Goal: Transaction & Acquisition: Purchase product/service

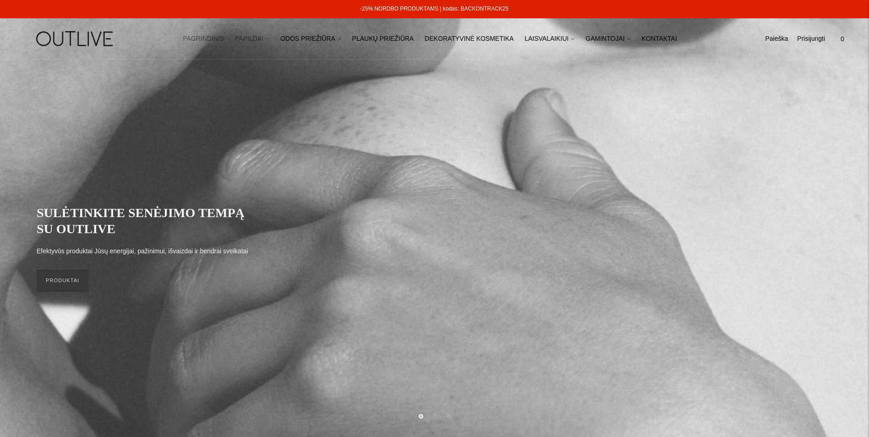
drag, startPoint x: 0, startPoint y: 0, endPoint x: 270, endPoint y: 35, distance: 272.6
click at [269, 35] on link "PAPILDAI" at bounding box center [252, 39] width 34 height 20
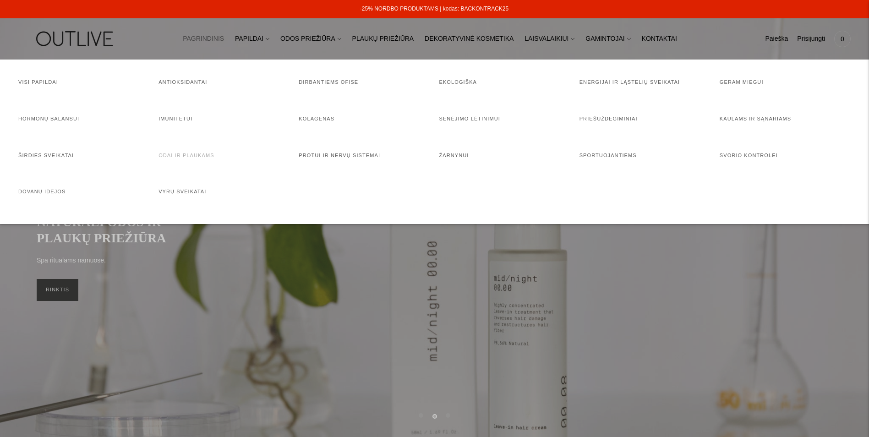
click at [184, 154] on link "Odai ir plaukams" at bounding box center [187, 155] width 56 height 5
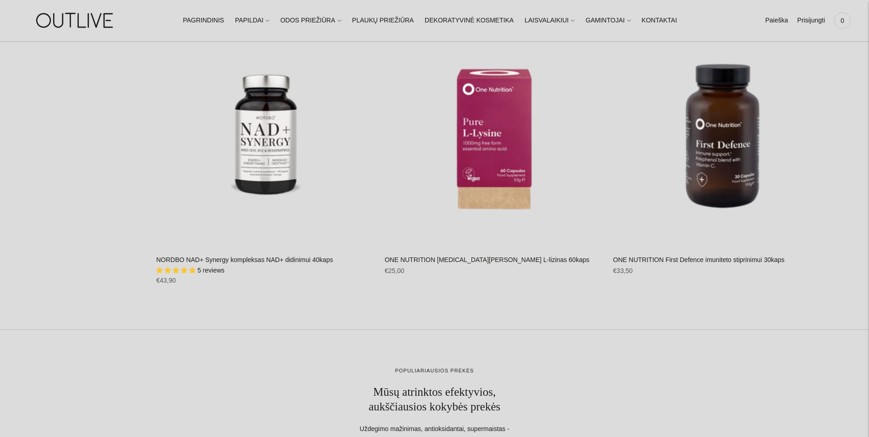
scroll to position [6919, 0]
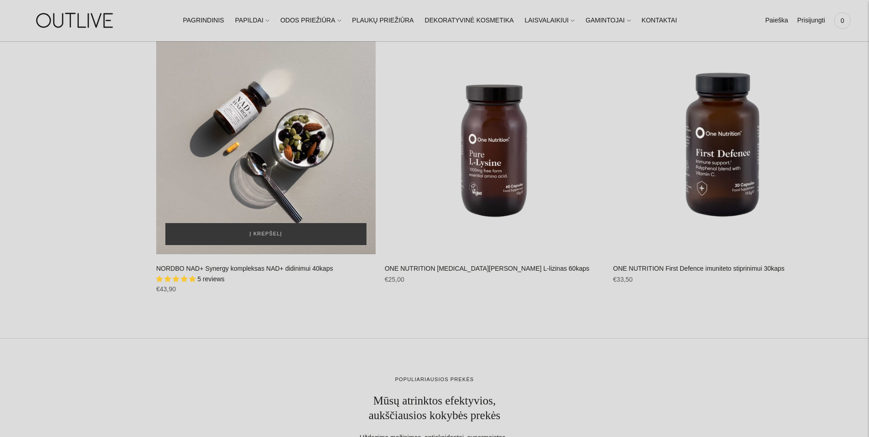
click at [279, 103] on div "NORDBO NAD+ Synergy kompleksas NAD+ didinimui 40kaps\a" at bounding box center [265, 144] width 219 height 219
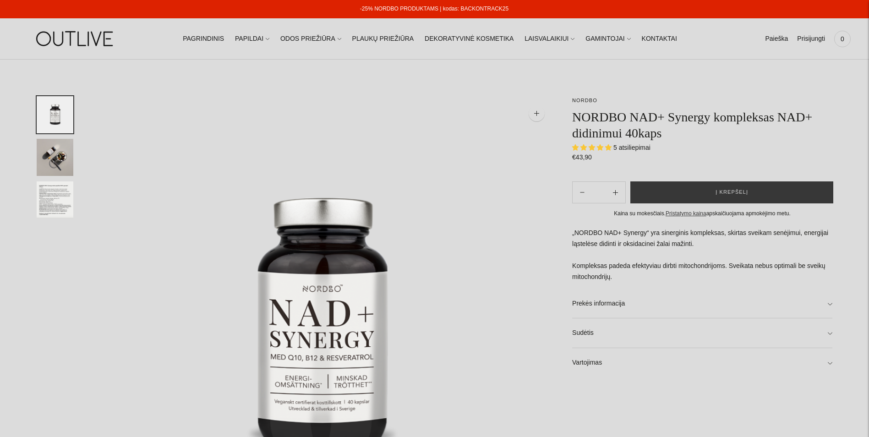
select select "**********"
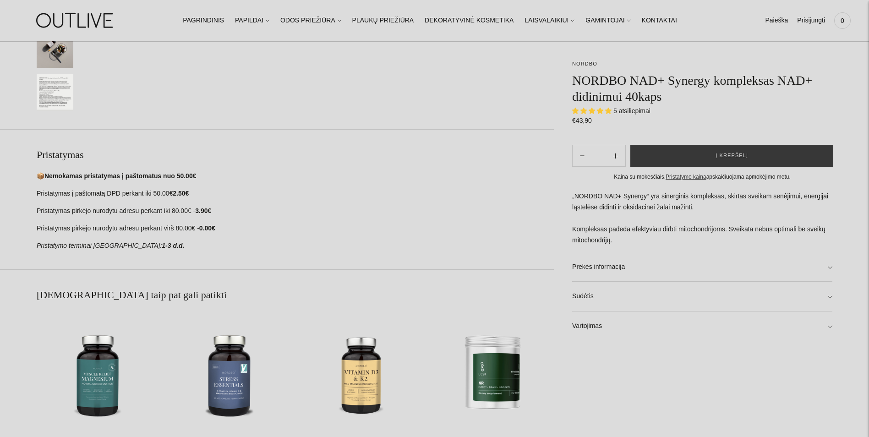
scroll to position [412, 0]
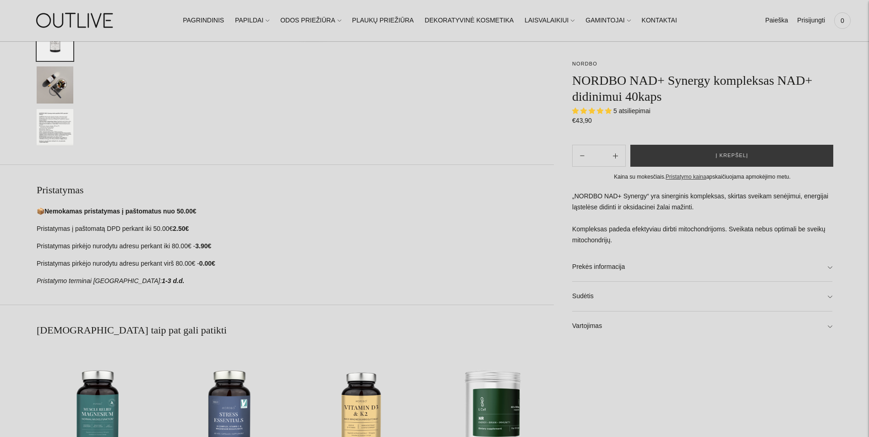
click at [61, 131] on img "Translation missing: en.general.accessibility.image_thumbail" at bounding box center [55, 127] width 37 height 37
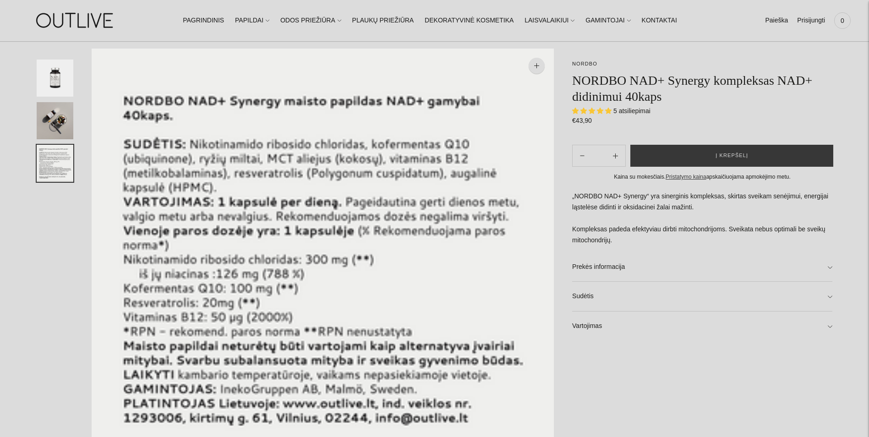
scroll to position [0, 0]
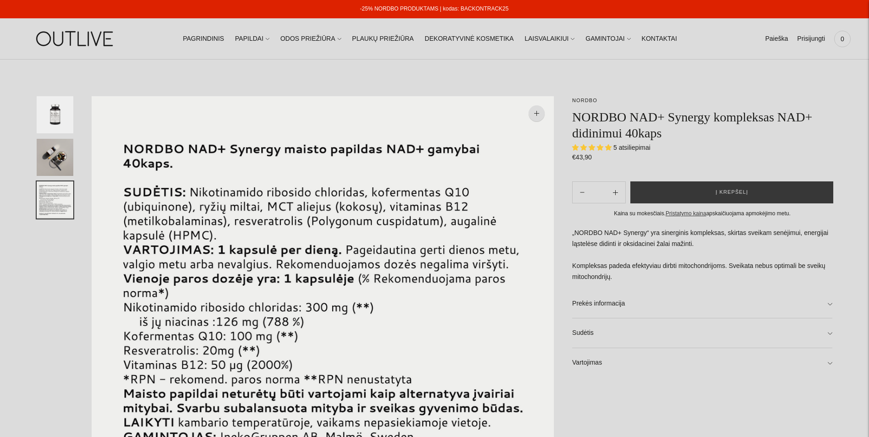
click at [64, 114] on img "Translation missing: en.general.accessibility.image_thumbail" at bounding box center [55, 114] width 37 height 37
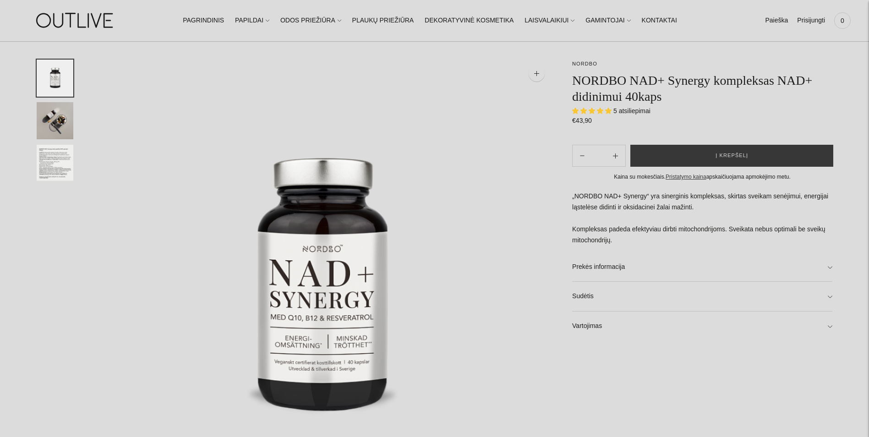
scroll to position [92, 0]
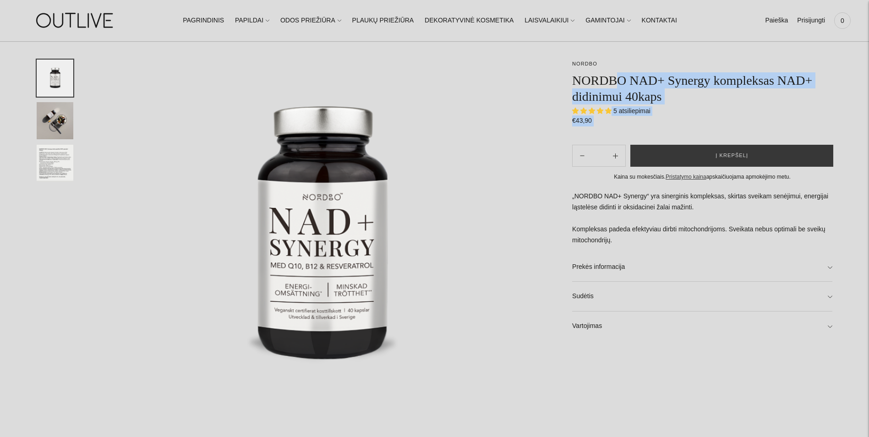
drag, startPoint x: 569, startPoint y: 80, endPoint x: 618, endPoint y: 78, distance: 49.5
click at [618, 78] on div "**********" at bounding box center [693, 441] width 279 height 872
drag, startPoint x: 618, startPoint y: 78, endPoint x: 655, endPoint y: 86, distance: 37.9
click at [643, 81] on h1 "NORDBO NAD+ Synergy kompleksas NAD+ didinimui 40kaps" at bounding box center [702, 88] width 260 height 32
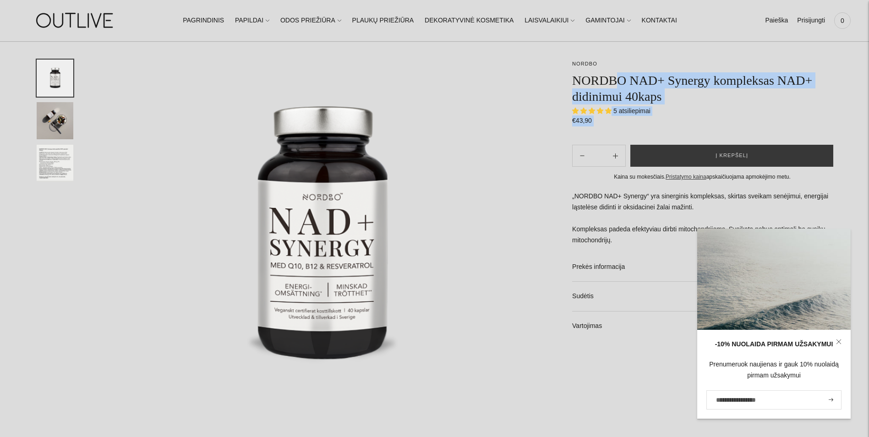
click at [661, 94] on h1 "NORDBO NAD+ Synergy kompleksas NAD+ didinimui 40kaps" at bounding box center [702, 88] width 260 height 32
drag, startPoint x: 623, startPoint y: 97, endPoint x: 575, endPoint y: 75, distance: 52.9
click at [575, 75] on h1 "NORDBO NAD+ Synergy kompleksas NAD+ didinimui 40kaps" at bounding box center [702, 88] width 260 height 32
drag, startPoint x: 575, startPoint y: 75, endPoint x: 579, endPoint y: 81, distance: 6.9
copy h1 "NORDBO NAD+ Synergy kompleksas NAD+ didinimui"
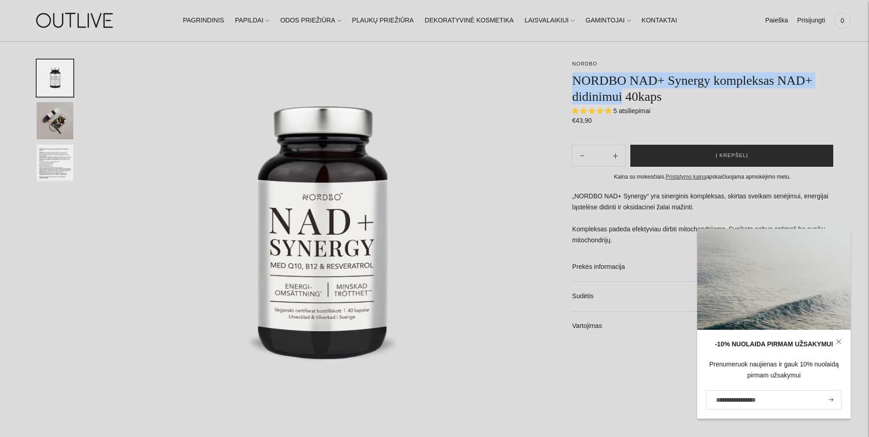
click at [697, 149] on button "Į krepšelį" at bounding box center [732, 156] width 203 height 22
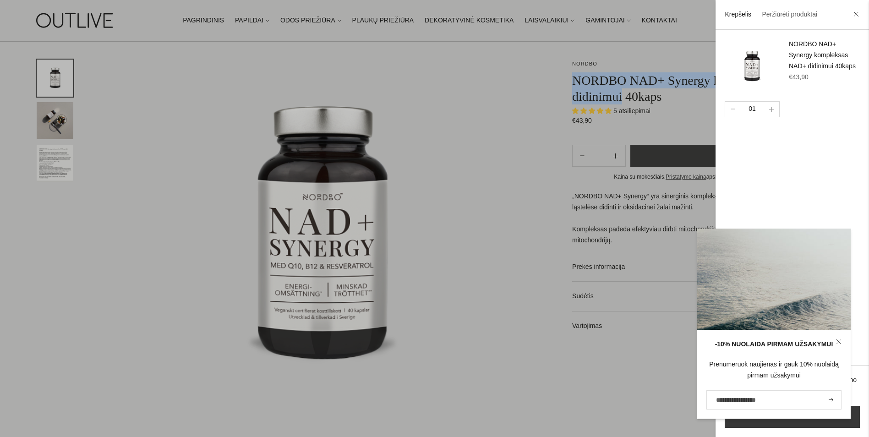
click at [194, 185] on div at bounding box center [434, 218] width 869 height 437
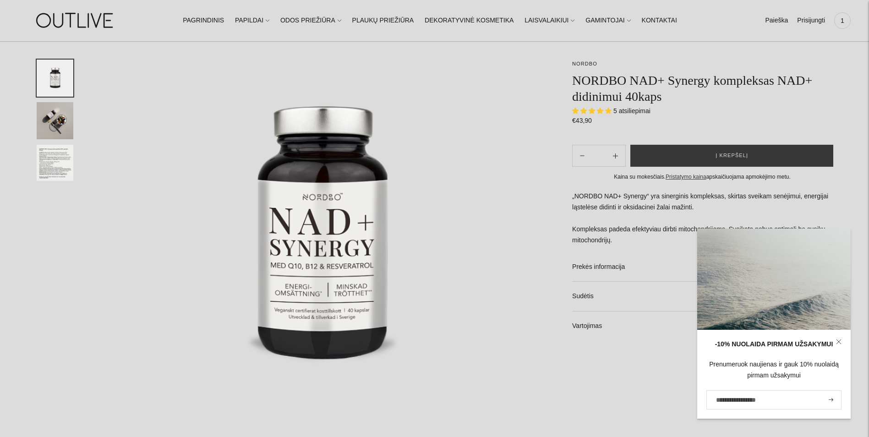
click at [839, 340] on icon at bounding box center [838, 341] width 5 height 5
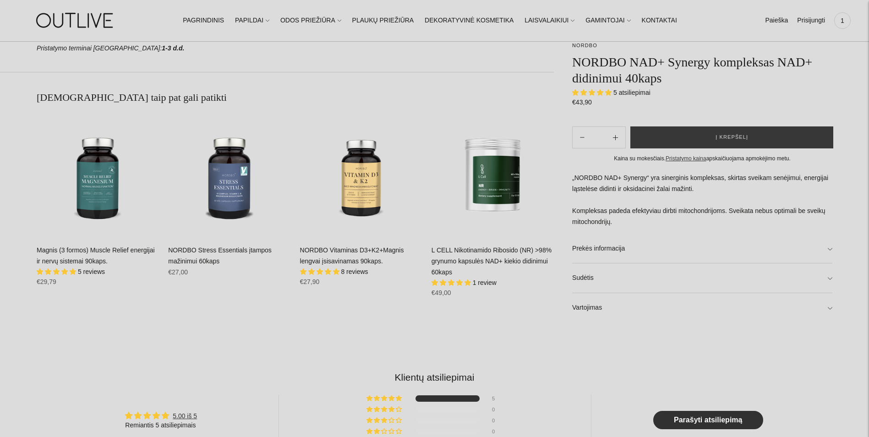
scroll to position [642, 0]
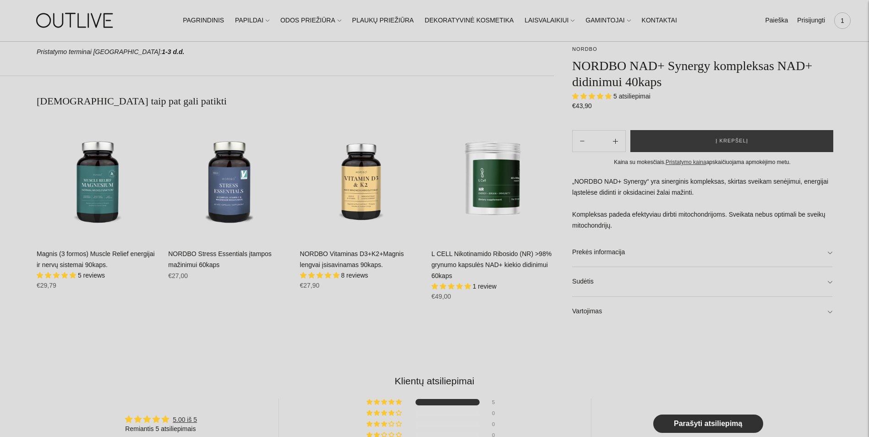
click at [847, 20] on span "1" at bounding box center [842, 20] width 13 height 13
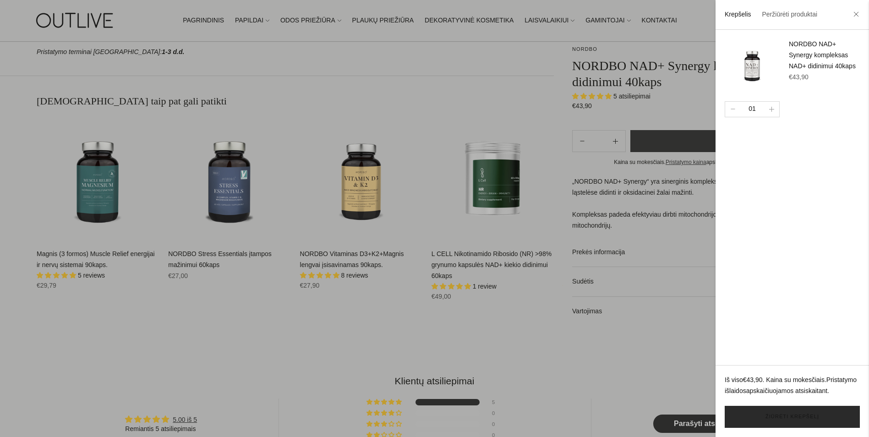
click at [751, 408] on link "Žiūrėti krepšelį" at bounding box center [792, 417] width 135 height 22
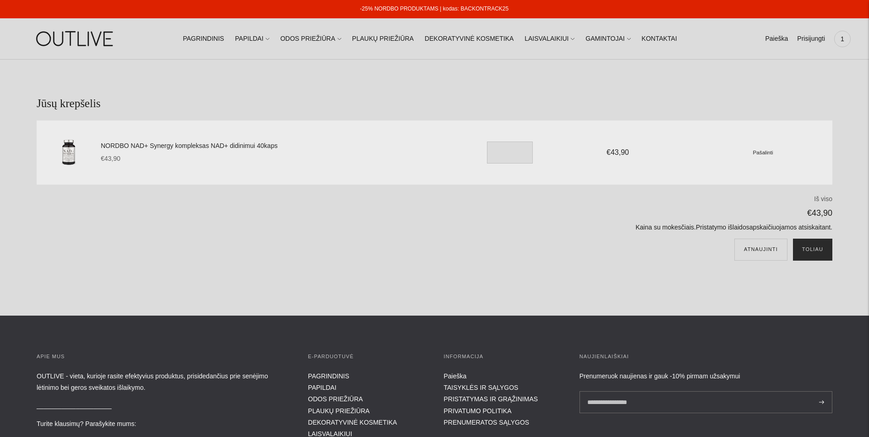
click at [813, 246] on button "Toliau" at bounding box center [812, 250] width 39 height 22
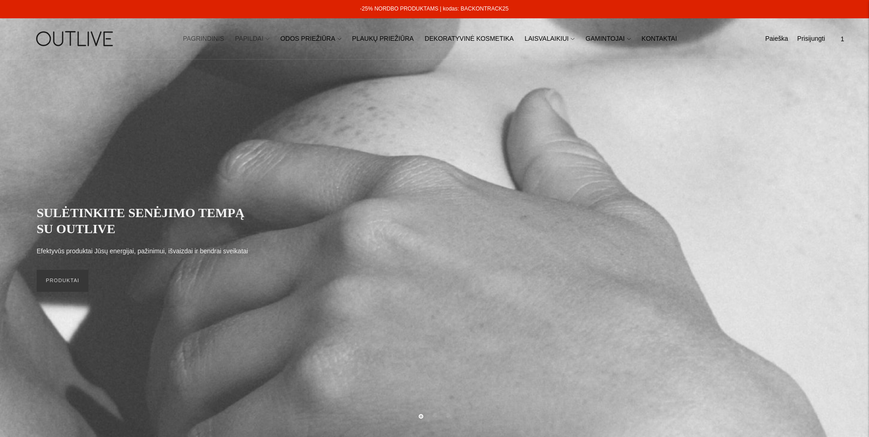
click at [266, 37] on link "PAPILDAI" at bounding box center [252, 39] width 34 height 20
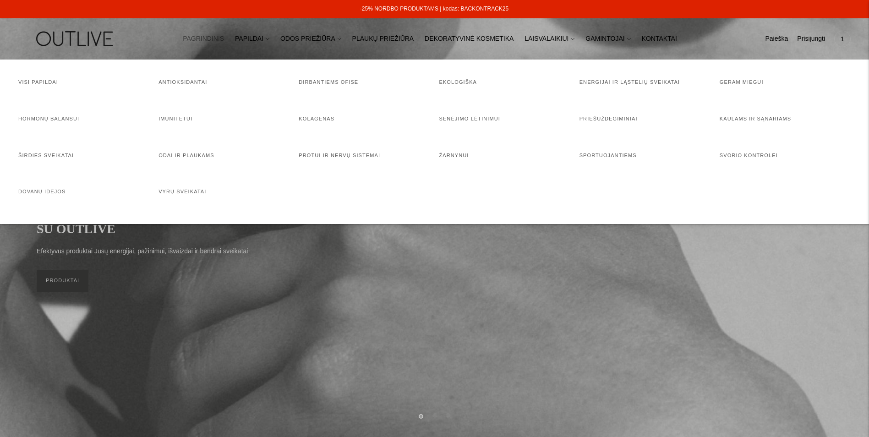
click at [172, 124] on li "Imunitetui" at bounding box center [224, 124] width 131 height 18
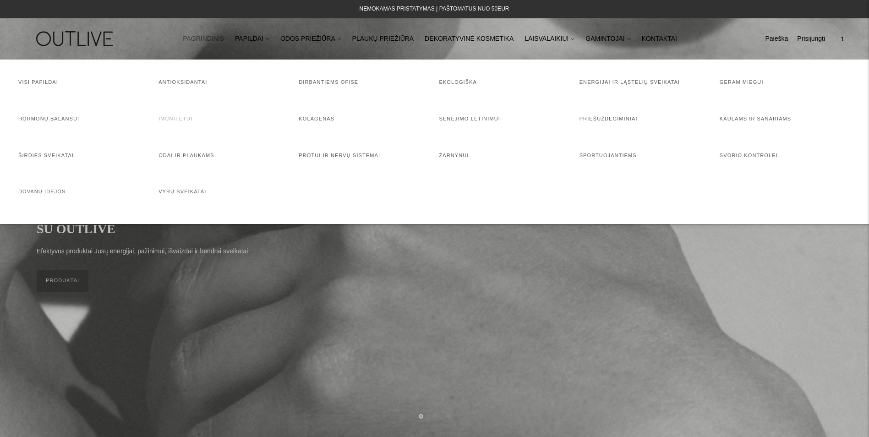
click at [172, 120] on link "Imunitetui" at bounding box center [176, 118] width 34 height 5
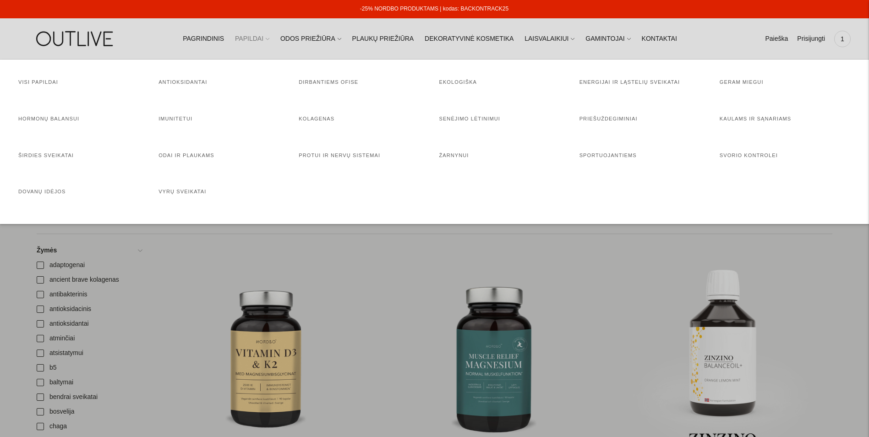
click at [268, 33] on link "PAPILDAI" at bounding box center [252, 39] width 34 height 20
click at [179, 194] on link "Vyrų sveikatai" at bounding box center [183, 191] width 48 height 5
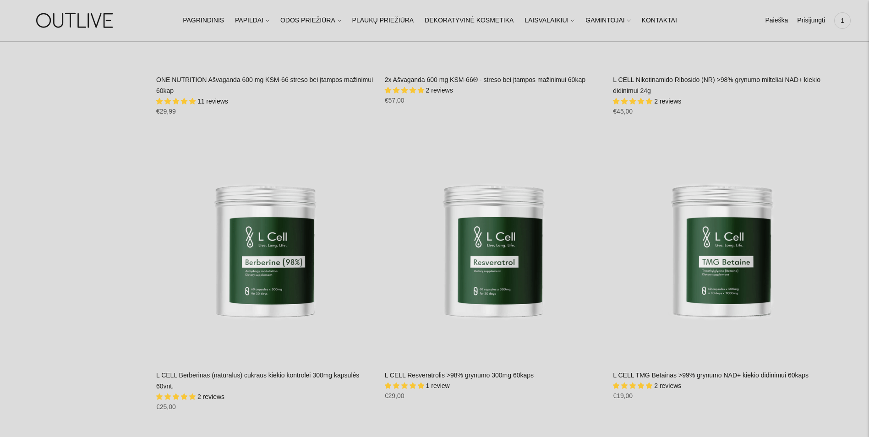
scroll to position [5303, 0]
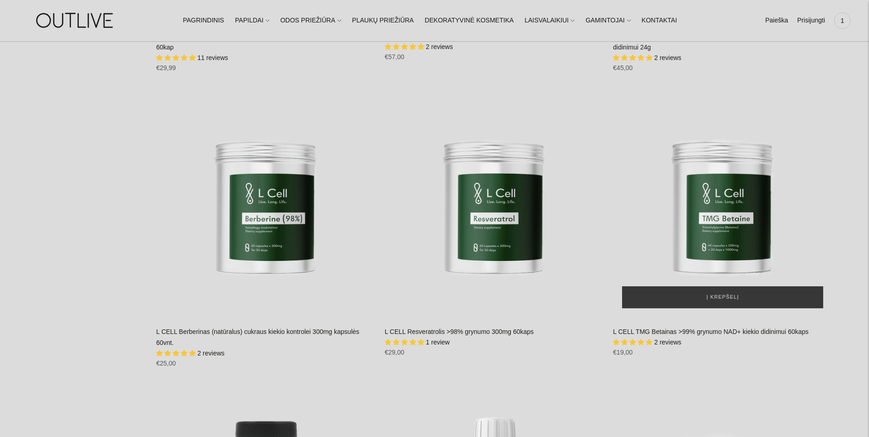
click at [685, 213] on img "L CELL TMG Betainas >99% grynumo NAD+ kiekio didinimui 60kaps\a" at bounding box center [722, 208] width 219 height 219
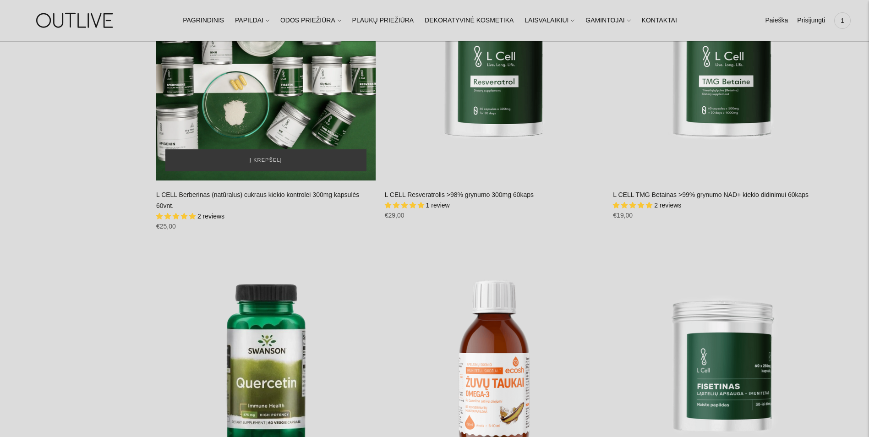
scroll to position [5440, 0]
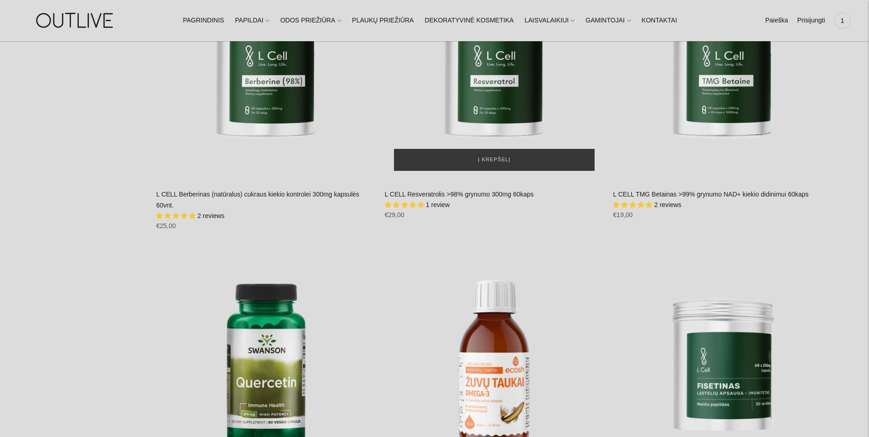
click at [480, 105] on img "L CELL Resveratrolis >98% grynumo 300mg 60kaps\a" at bounding box center [494, 70] width 219 height 219
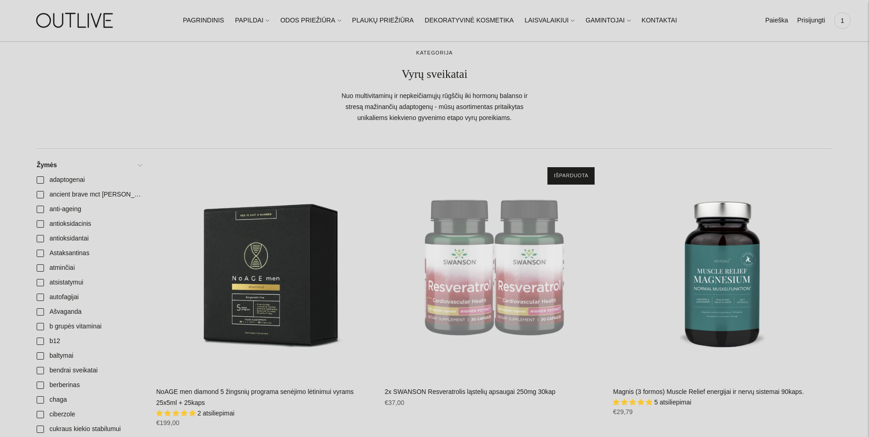
scroll to position [0, 0]
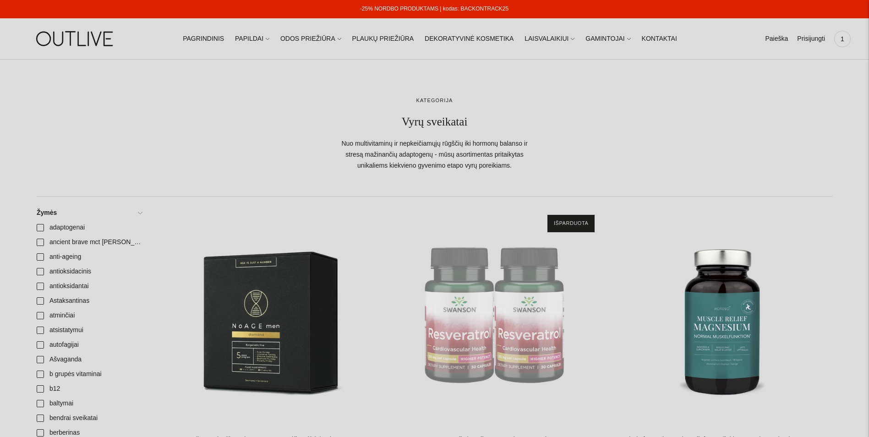
click at [348, 42] on ul "PAGRINDINIS PAPILDAI Visi papildai Antioksidantai Dirbantiems ofise Ekologiška …" at bounding box center [430, 39] width 494 height 20
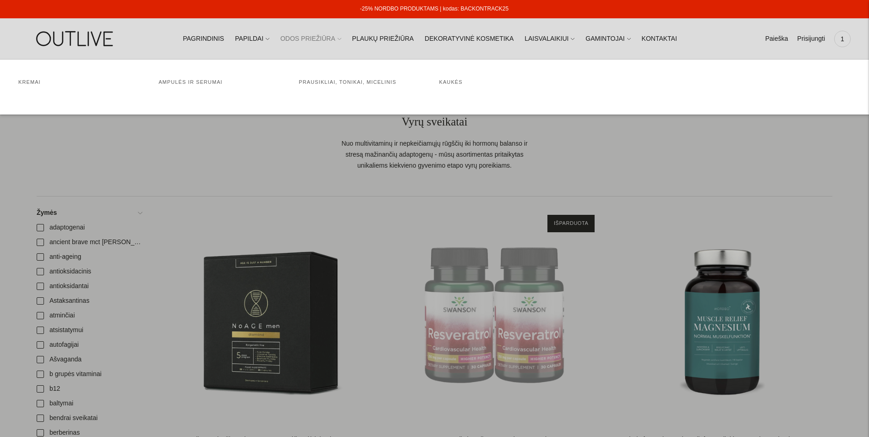
click at [341, 38] on link "ODOS PRIEŽIŪRA" at bounding box center [310, 39] width 61 height 20
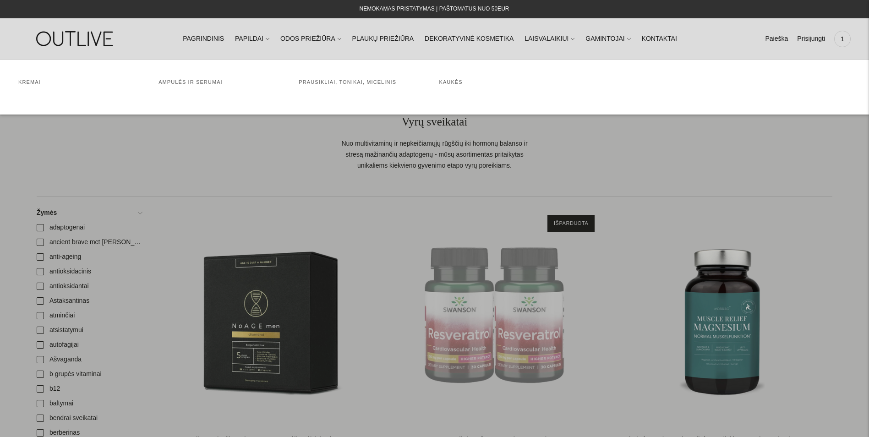
click at [444, 86] on h4 "Kaukės" at bounding box center [504, 82] width 131 height 9
click at [443, 82] on link "Kaukės" at bounding box center [450, 81] width 23 height 5
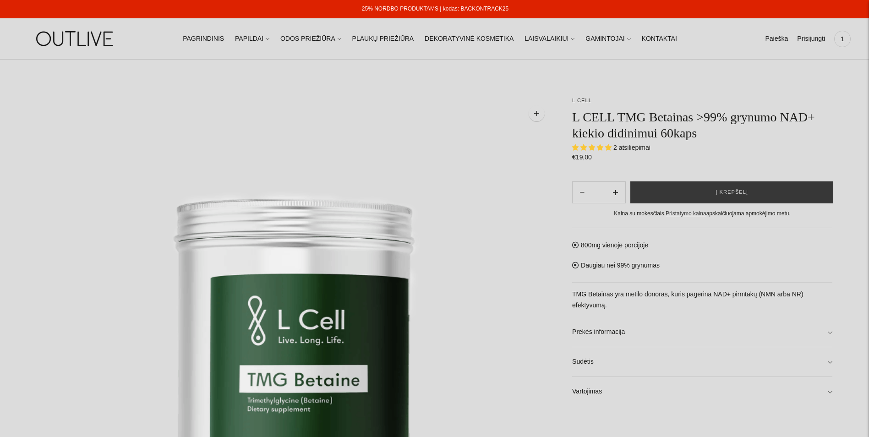
select select "**********"
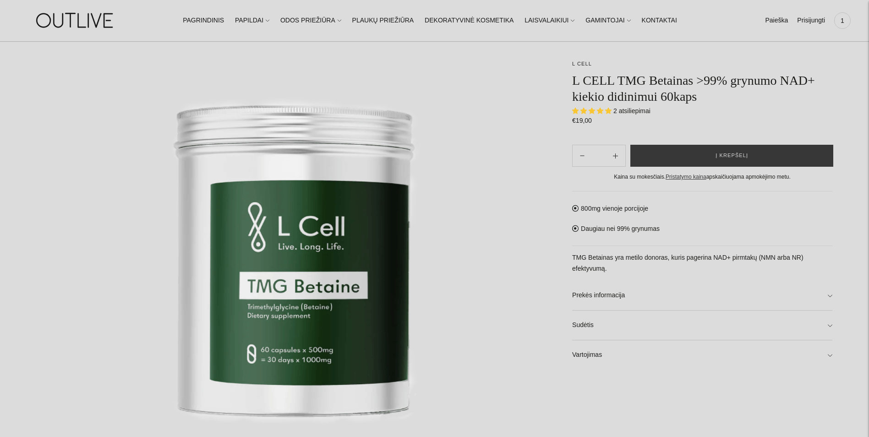
scroll to position [229, 0]
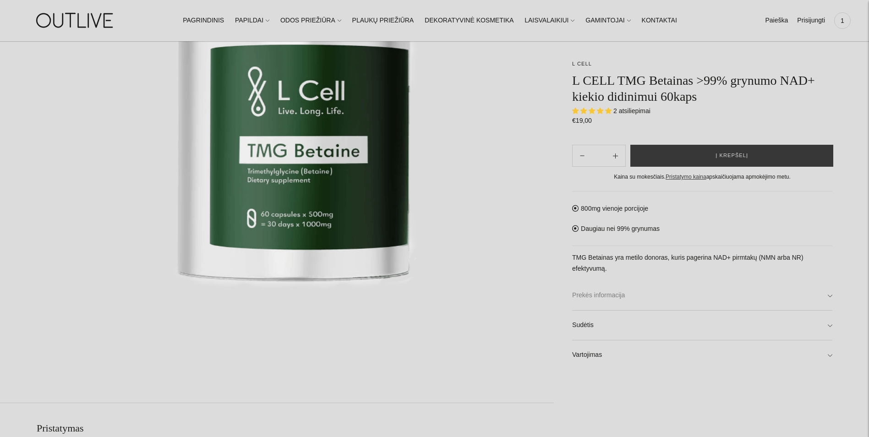
click at [680, 293] on link "Prekės informacija" at bounding box center [702, 295] width 260 height 29
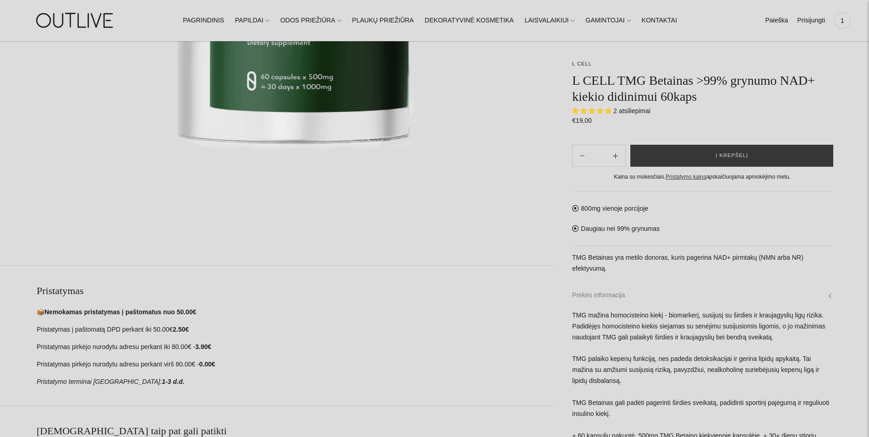
scroll to position [687, 0]
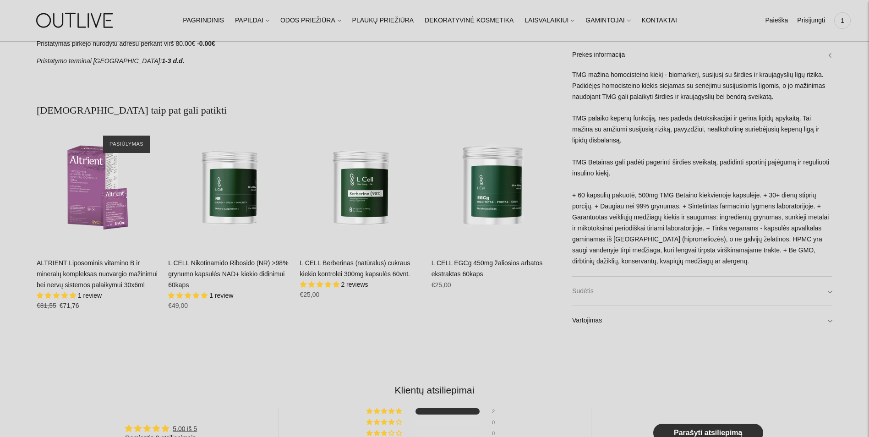
click at [680, 281] on link "Sudėtis" at bounding box center [702, 291] width 260 height 29
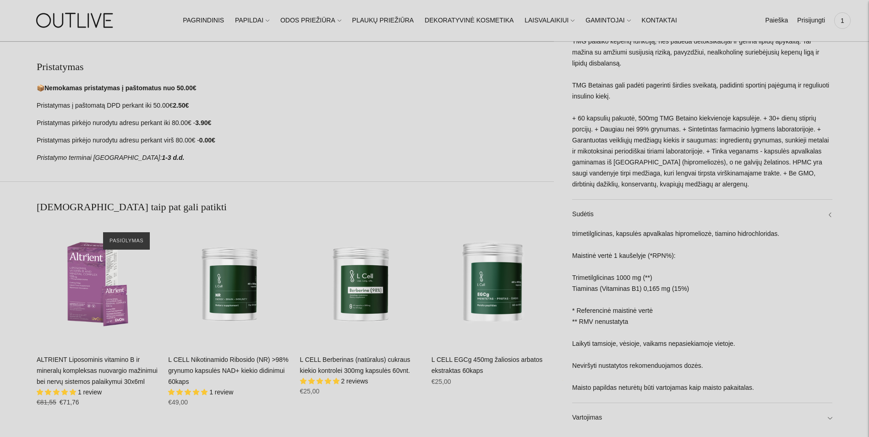
scroll to position [733, 0]
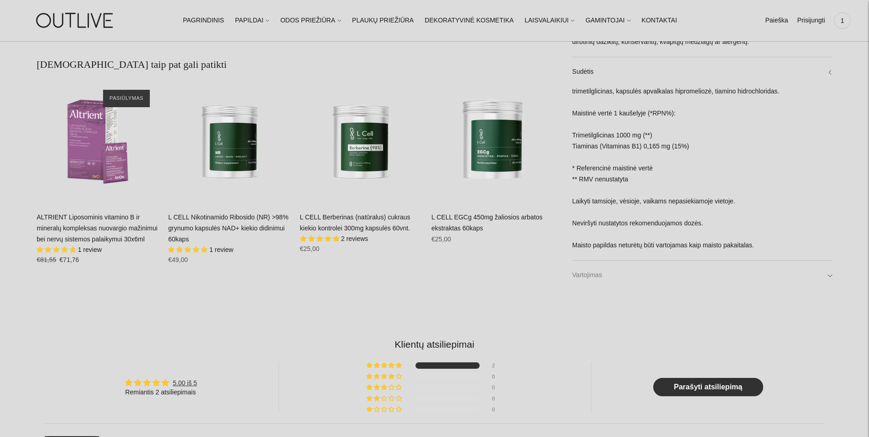
click at [641, 285] on link "Vartojimas" at bounding box center [702, 275] width 260 height 29
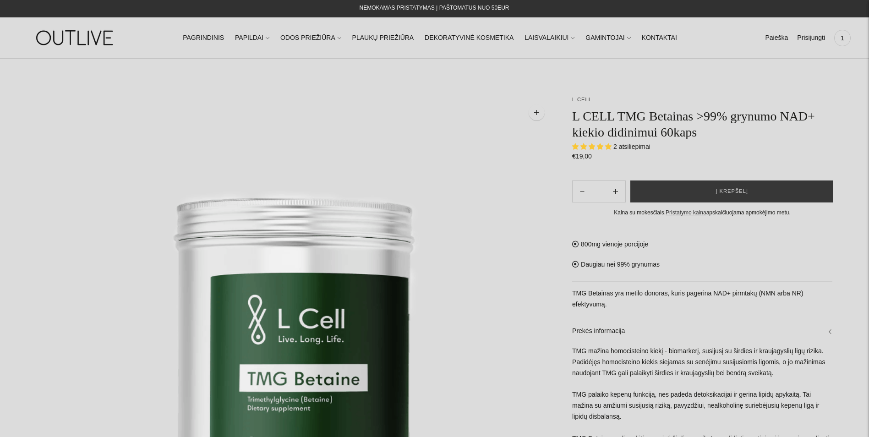
scroll to position [0, 0]
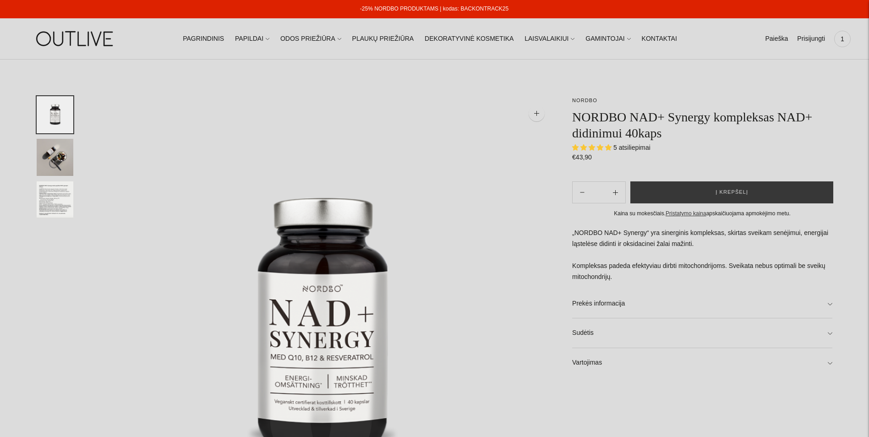
select select "**********"
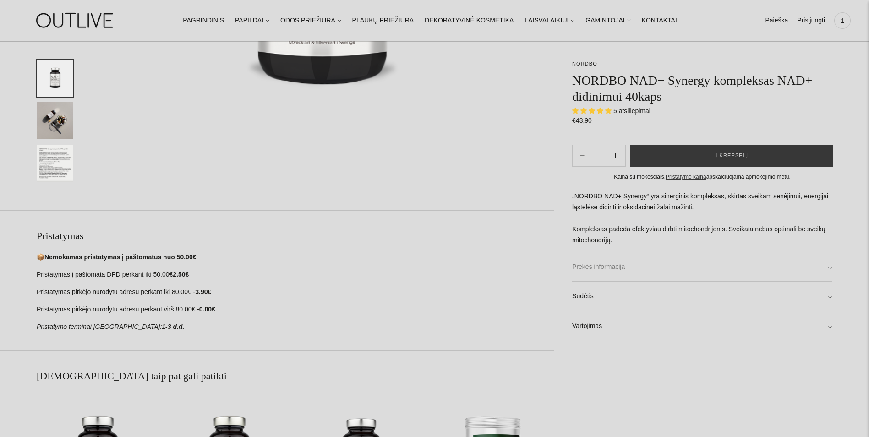
click at [757, 278] on link "Prekės informacija" at bounding box center [702, 266] width 260 height 29
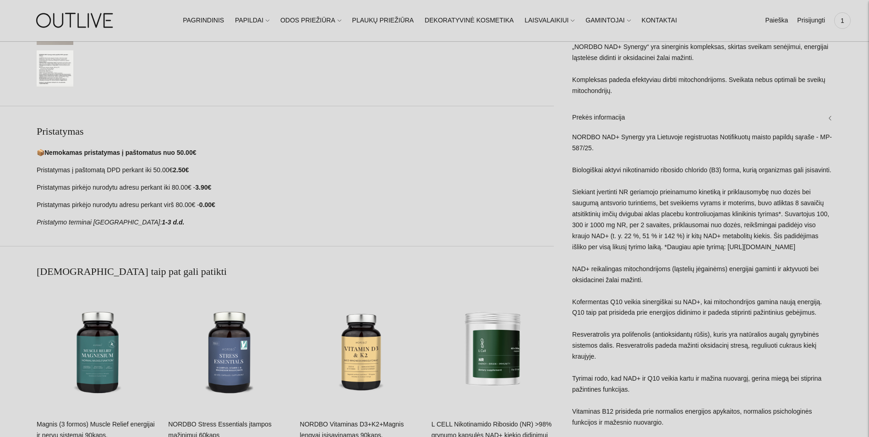
scroll to position [642, 0]
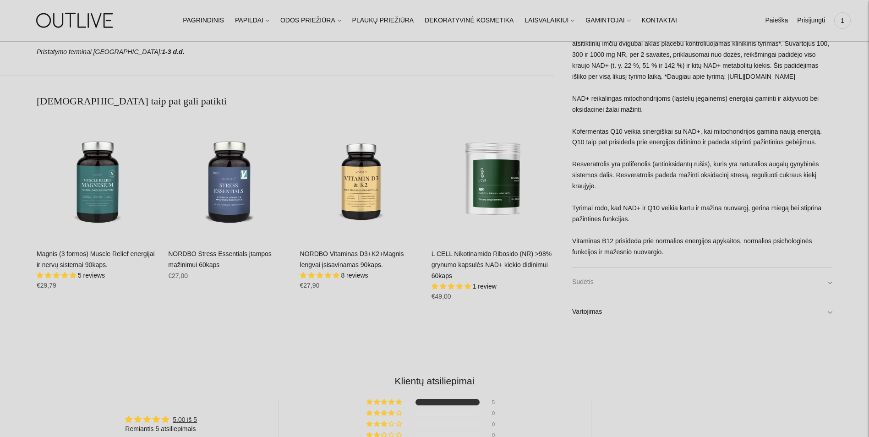
click at [715, 274] on link "Sudėtis" at bounding box center [702, 282] width 260 height 29
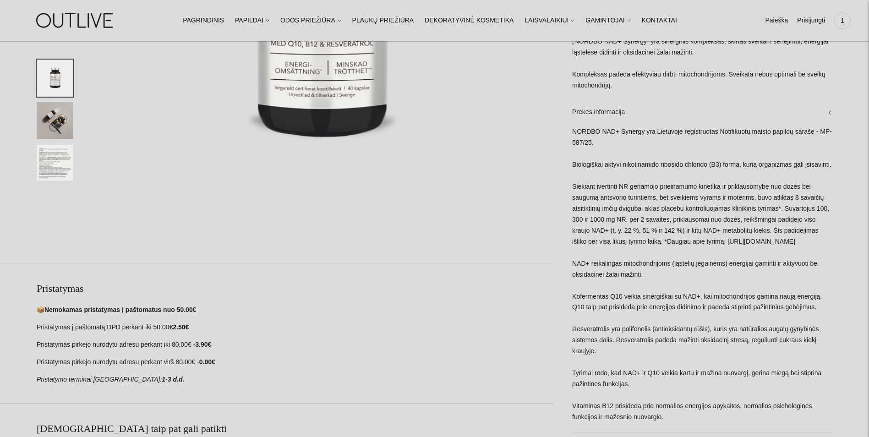
scroll to position [0, 0]
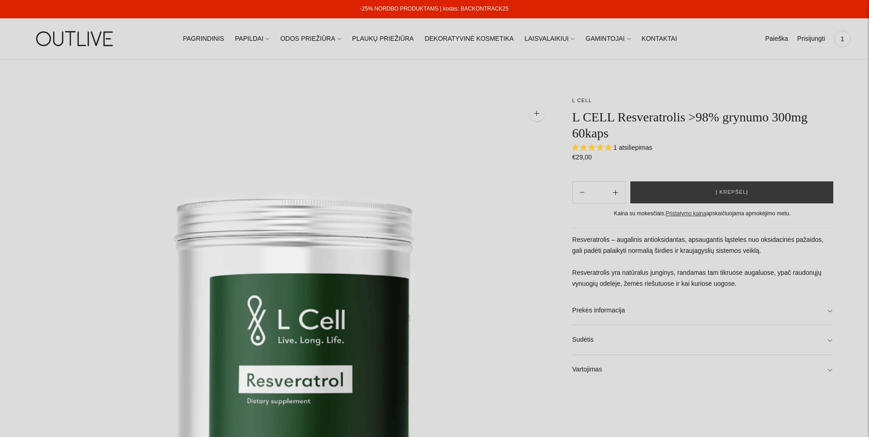
select select "**********"
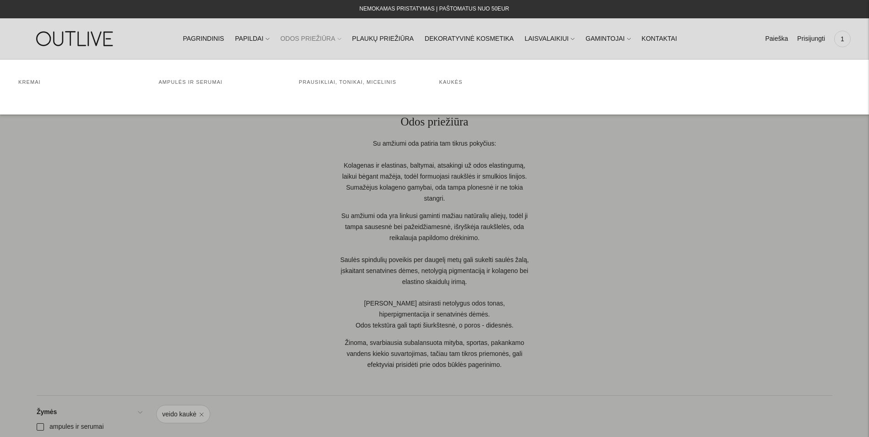
click at [340, 44] on link "ODOS PRIEŽIŪRA" at bounding box center [310, 39] width 61 height 20
click at [307, 79] on link "Prausikliai, tonikai, micelinis" at bounding box center [348, 81] width 98 height 5
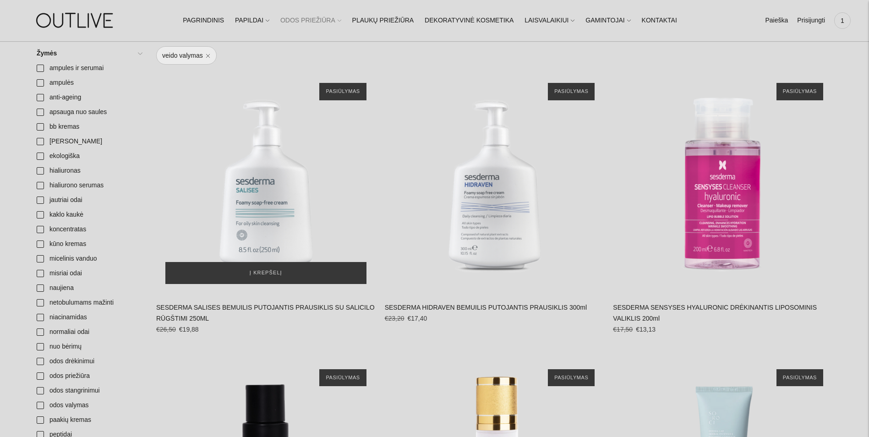
scroll to position [321, 0]
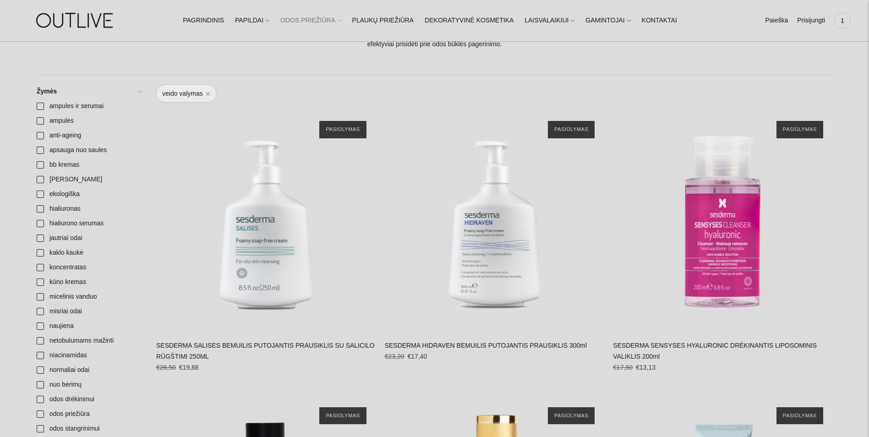
click at [338, 29] on link "ODOS PRIEŽIŪRA" at bounding box center [310, 21] width 61 height 20
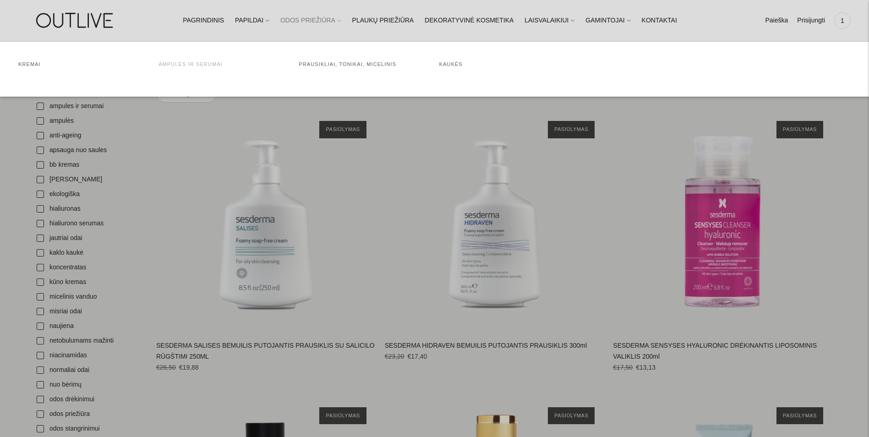
click at [190, 66] on link "Ampulės ir serumai" at bounding box center [191, 63] width 64 height 5
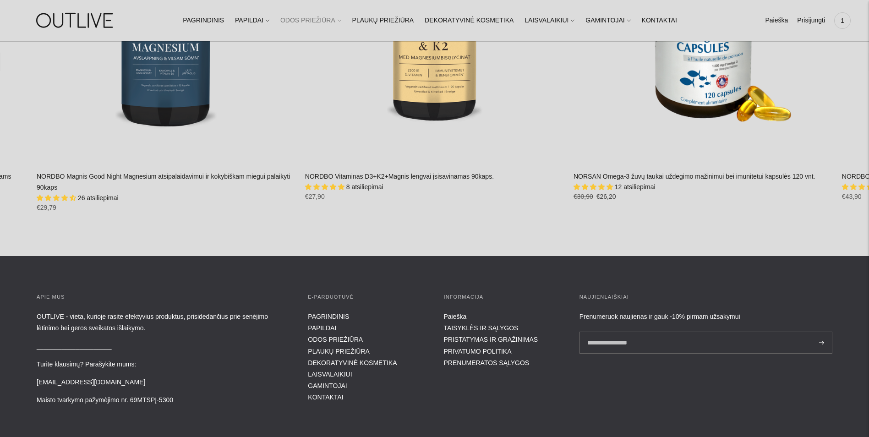
scroll to position [2266, 0]
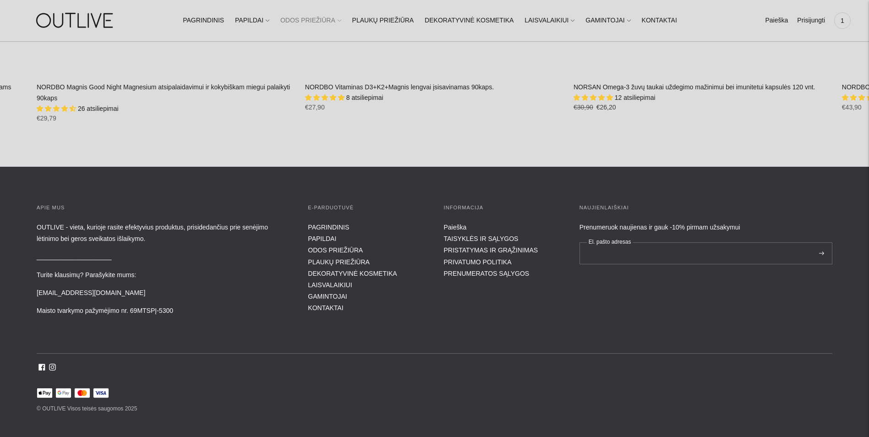
click at [613, 242] on input "El. pašto adresas" at bounding box center [706, 253] width 253 height 22
type input "**********"
click at [820, 242] on button at bounding box center [822, 253] width 11 height 22
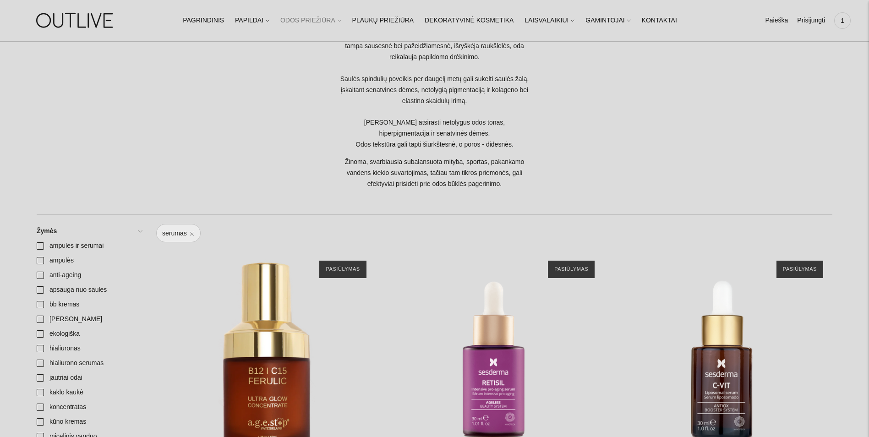
scroll to position [183, 0]
